Goal: Task Accomplishment & Management: Complete application form

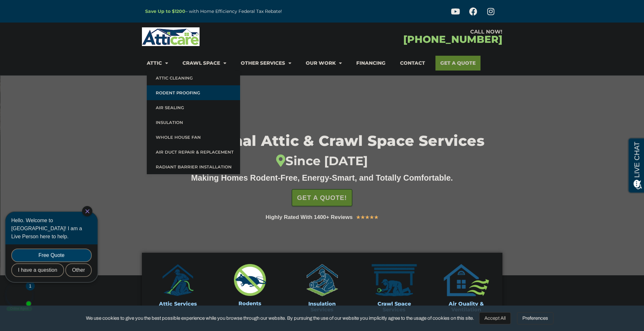
click at [172, 90] on link "Rodent Proofing" at bounding box center [193, 92] width 93 height 15
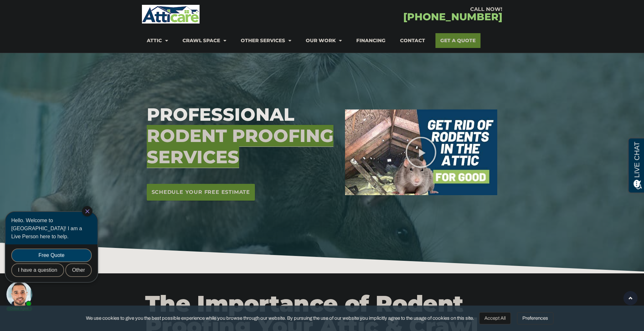
scroll to position [32, 0]
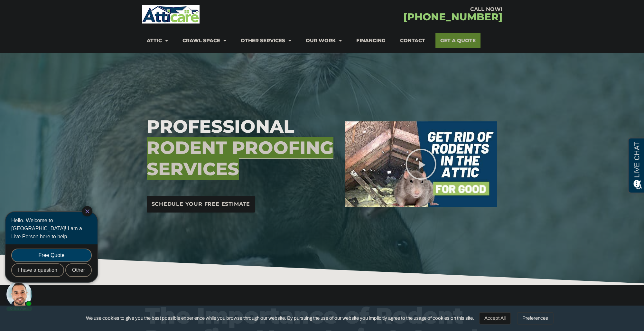
click at [190, 203] on span "Schedule Your Free Estimate" at bounding box center [201, 204] width 99 height 10
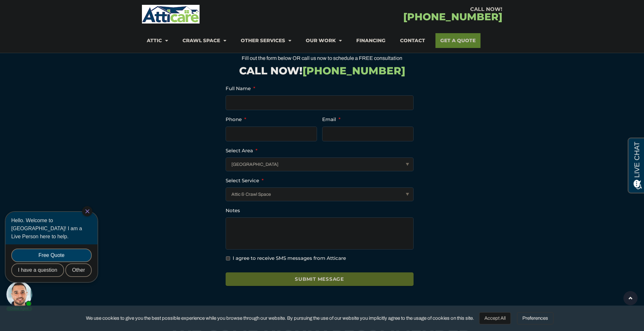
scroll to position [2707, 0]
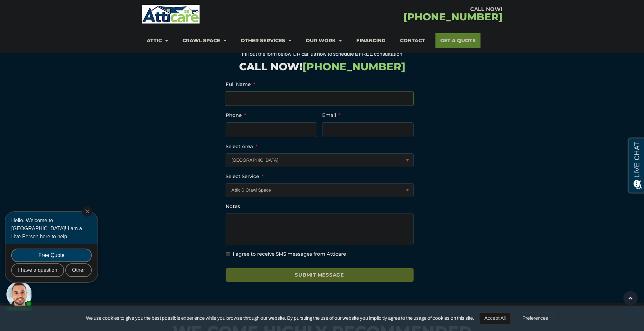
click at [246, 91] on input "Full Name *" at bounding box center [320, 98] width 188 height 15
type input "Josh Treiber"
click at [259, 122] on input "(___) ___-____" at bounding box center [271, 129] width 91 height 15
type input "(917) 620-5419"
click at [336, 122] on input "Email *" at bounding box center [367, 129] width 91 height 15
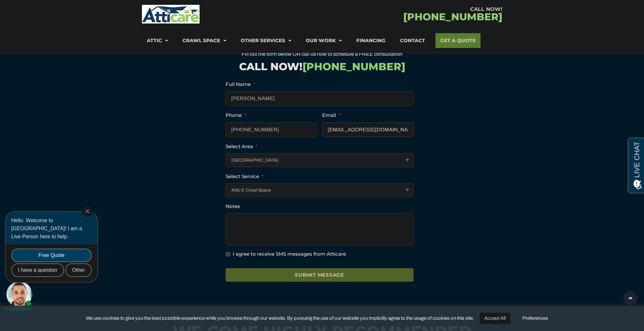
type input "josh3ber@yahoo.com"
click at [268, 184] on select "Attic & Crawl Space Insulation Roofing Solar Energy Other Services" at bounding box center [319, 190] width 187 height 13
click at [200, 197] on section "Company This field is for validation purposes and should be left unchanged. Ful…" at bounding box center [322, 182] width 354 height 215
click at [256, 184] on select "Attic & Crawl Space Insulation Roofing Solar Energy Other Services" at bounding box center [319, 190] width 187 height 13
click at [205, 188] on section "Company This field is for validation purposes and should be left unchanged. Ful…" at bounding box center [322, 182] width 354 height 215
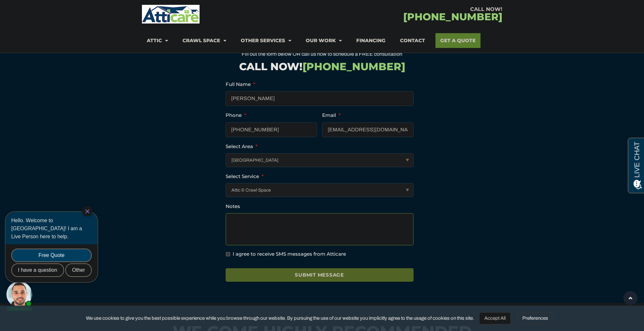
click at [248, 213] on textarea "Notes" at bounding box center [320, 229] width 188 height 32
click at [268, 217] on textarea "I have rats in my attic. I've hired two different companies that haven't been a…" at bounding box center [320, 229] width 188 height 32
click at [299, 216] on textarea "I have rats in my attic. I've hired two different companies that haven't been a…" at bounding box center [320, 229] width 188 height 32
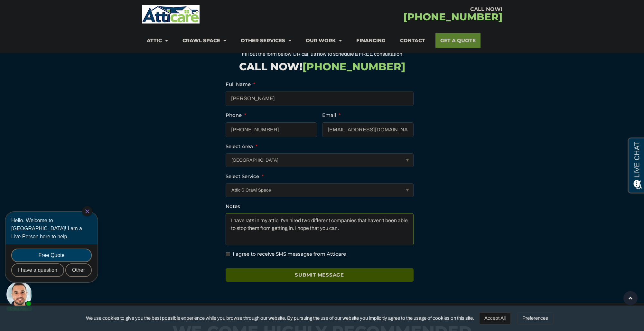
type textarea "I have rats in my attic. I've hired two different companies that haven't been a…"
click at [311, 268] on input "Submit Message" at bounding box center [320, 275] width 188 height 14
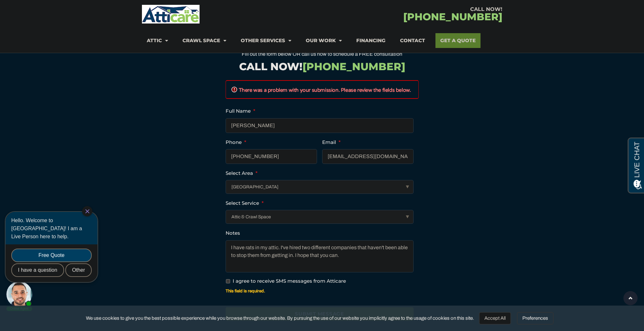
scroll to position [0, 0]
click at [230, 180] on select "Los Angeles Area San Francisco Bay Area New Jersey / New York Area Other Areas" at bounding box center [319, 186] width 187 height 13
click at [226, 180] on select "Los Angeles Area San Francisco Bay Area New Jersey / New York Area Other Areas" at bounding box center [319, 186] width 187 height 13
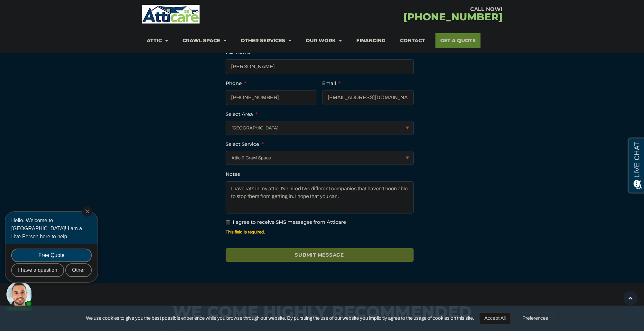
scroll to position [2771, 0]
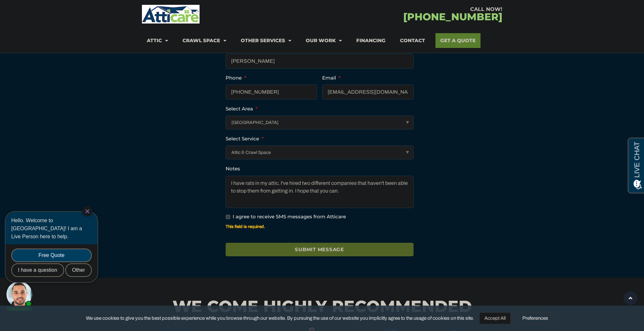
click at [229, 215] on input "I agree to receive SMS messages from Atticare" at bounding box center [228, 217] width 4 height 4
checkbox input "true"
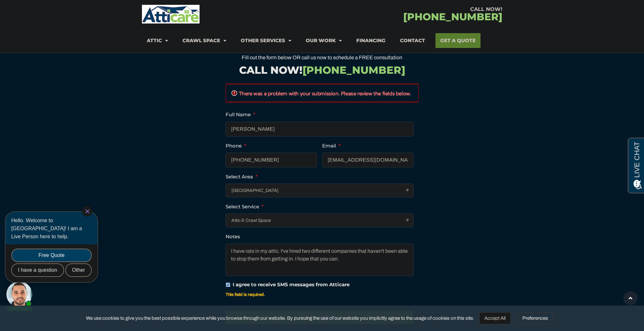
scroll to position [2707, 0]
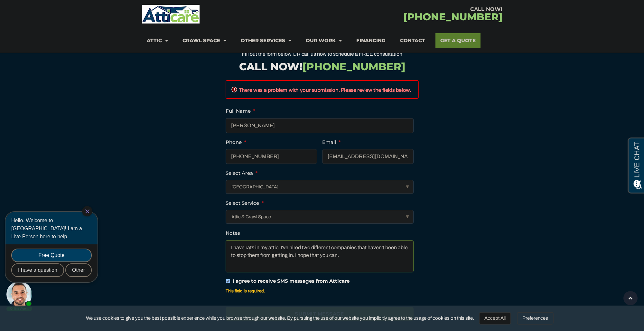
click at [344, 241] on textarea "I have rats in my attic. I've hired two different companies that haven't been a…" at bounding box center [320, 256] width 188 height 32
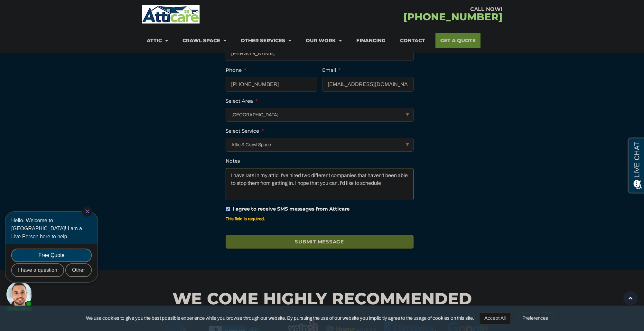
scroll to position [2746, 0]
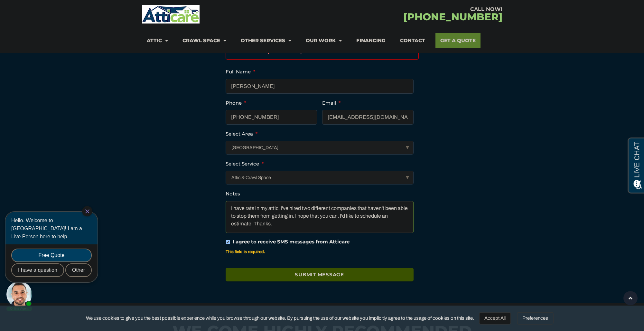
type textarea "I have rats in my attic. I've hired two different companies that haven't been a…"
click at [326, 268] on input "Submit Message" at bounding box center [320, 275] width 188 height 14
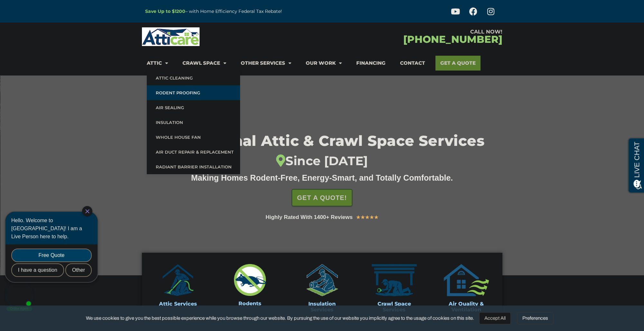
click at [169, 91] on link "Rodent Proofing" at bounding box center [193, 92] width 93 height 15
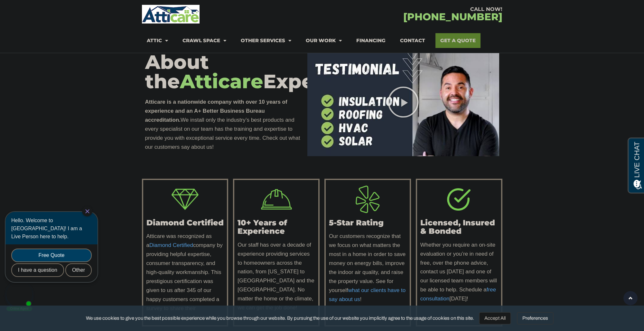
scroll to position [1932, 0]
